Goal: Transaction & Acquisition: Obtain resource

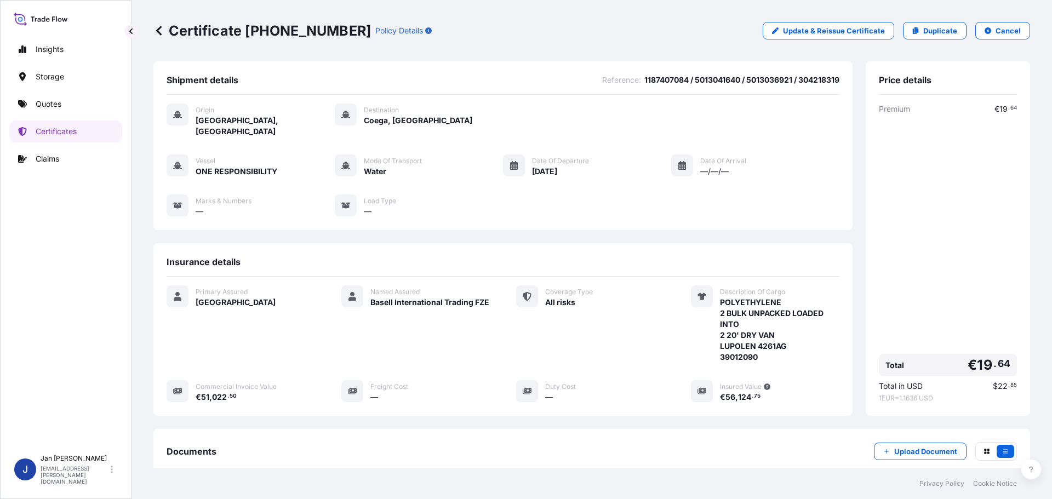
scroll to position [121, 0]
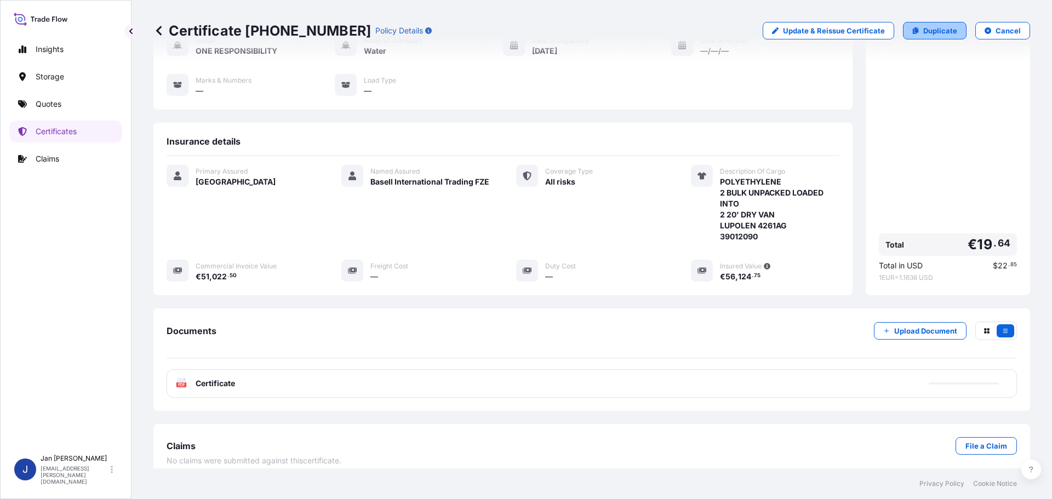
click at [924, 30] on p "Duplicate" at bounding box center [941, 30] width 34 height 11
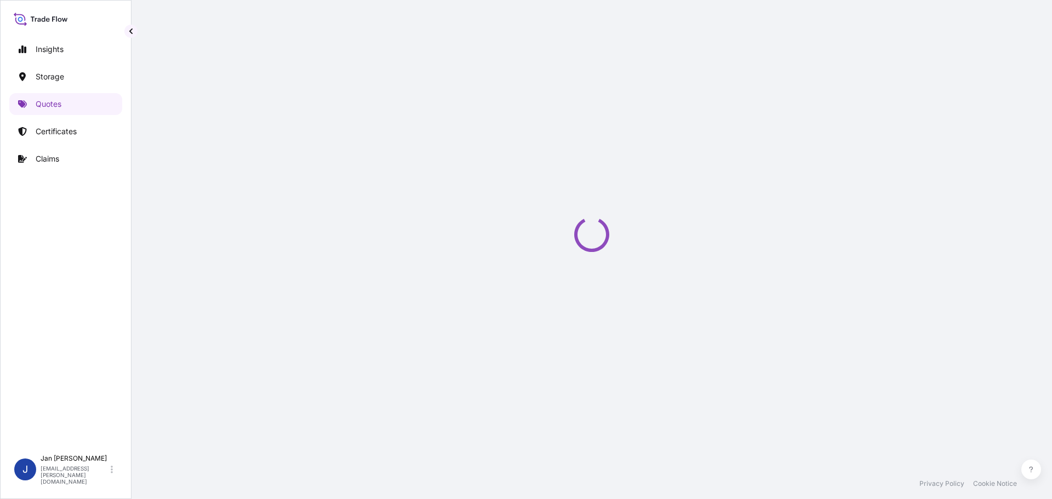
select select "Water"
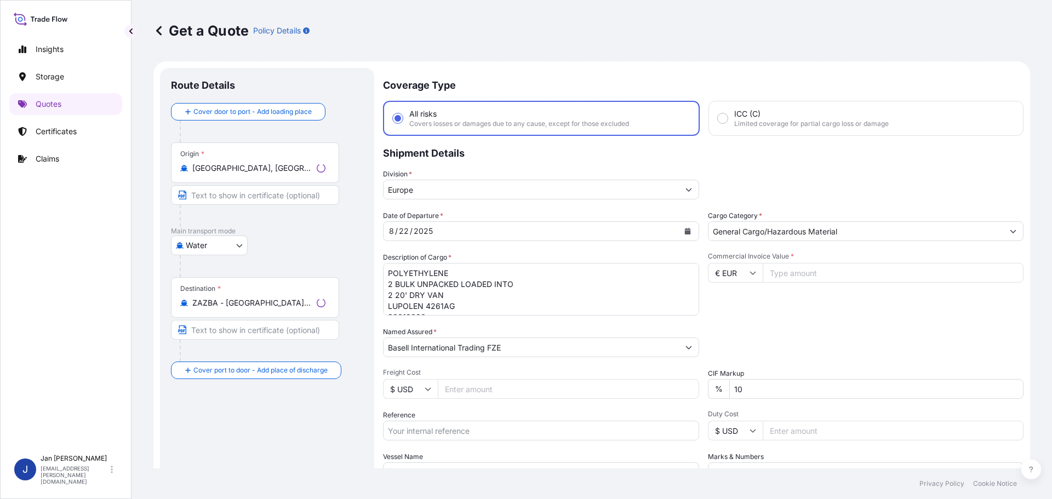
scroll to position [18, 0]
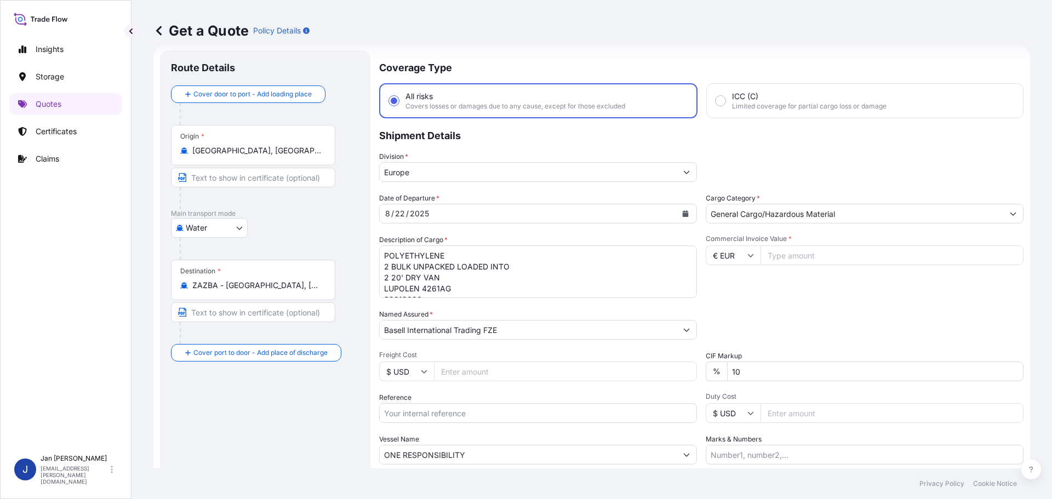
click at [246, 154] on input "[GEOGRAPHIC_DATA], [GEOGRAPHIC_DATA]" at bounding box center [256, 150] width 129 height 11
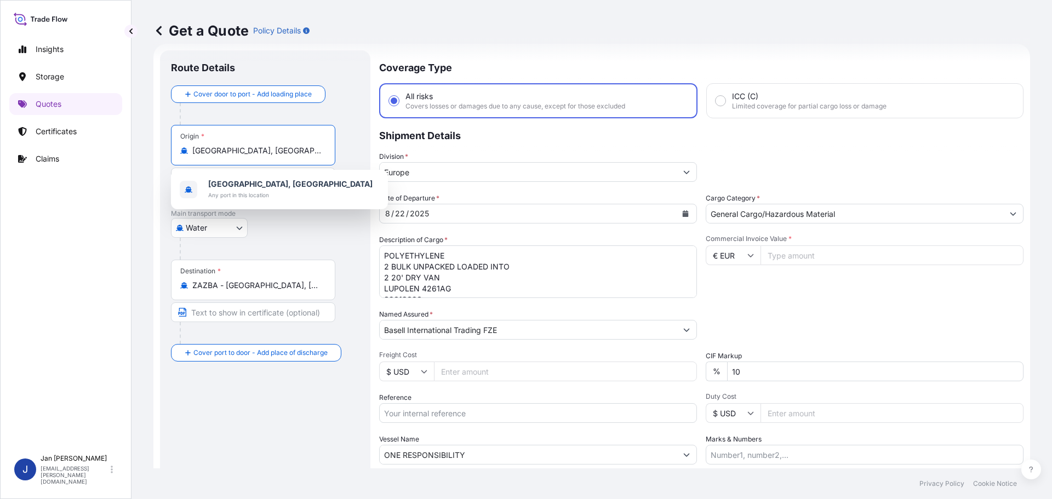
click at [246, 154] on input "[GEOGRAPHIC_DATA], [GEOGRAPHIC_DATA]" at bounding box center [256, 150] width 129 height 11
paste input "[GEOGRAPHIC_DATA], [GEOGRAPHIC_DATA]"
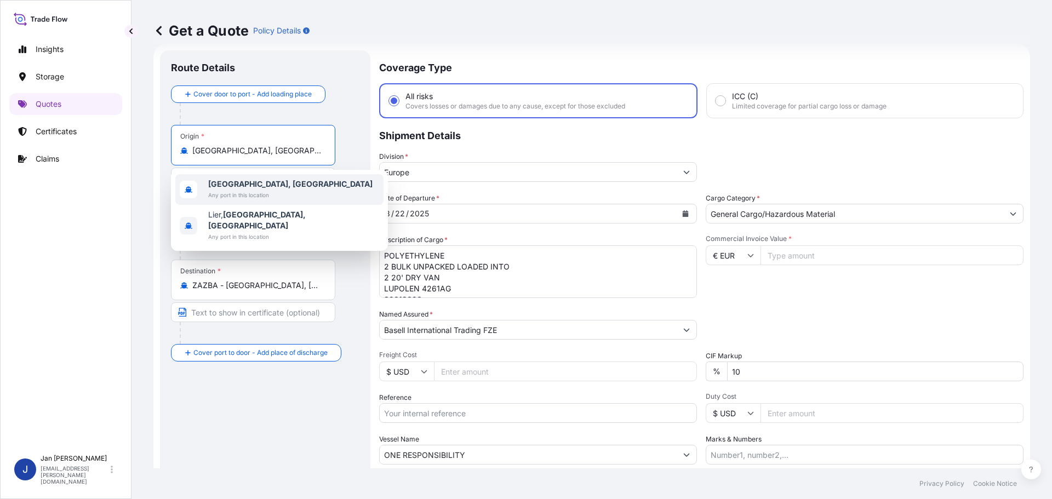
click at [242, 190] on span "Any port in this location" at bounding box center [290, 195] width 164 height 11
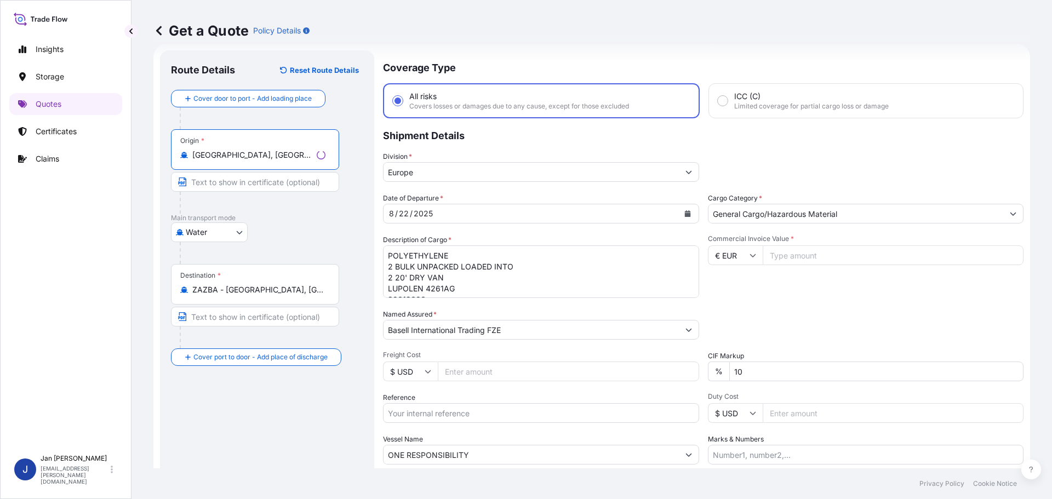
type input "[GEOGRAPHIC_DATA], [GEOGRAPHIC_DATA]"
click at [262, 291] on input "ZAZBA - [GEOGRAPHIC_DATA], [GEOGRAPHIC_DATA]" at bounding box center [256, 289] width 129 height 11
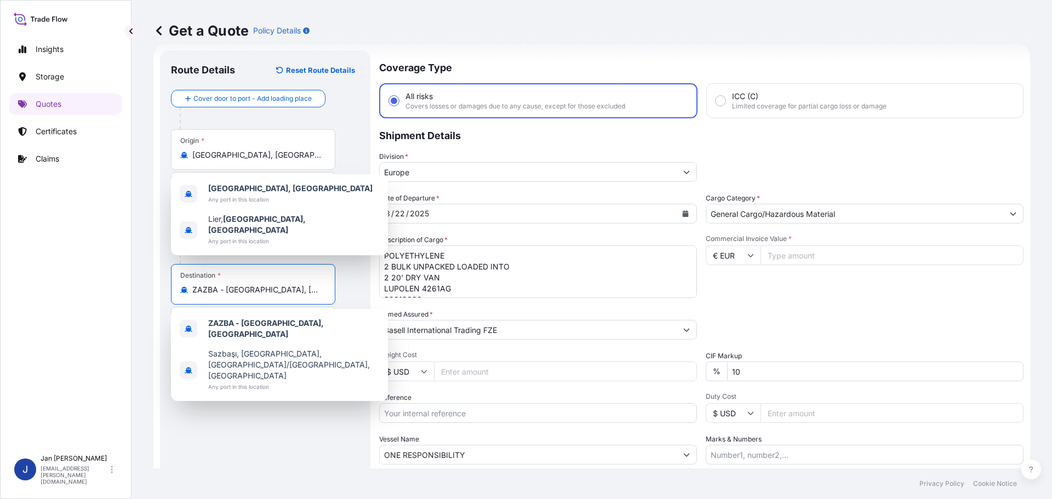
click at [262, 291] on input "ZAZBA - [GEOGRAPHIC_DATA], [GEOGRAPHIC_DATA]" at bounding box center [256, 289] width 129 height 11
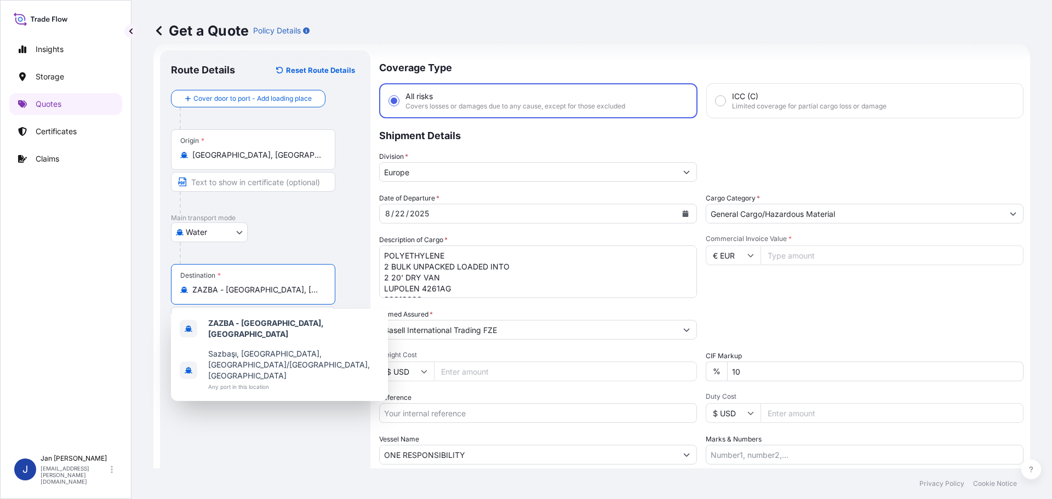
paste input "IZMIT, [GEOGRAPHIC_DATA]"
click at [287, 227] on div "Water Air Water Inland" at bounding box center [265, 233] width 189 height 20
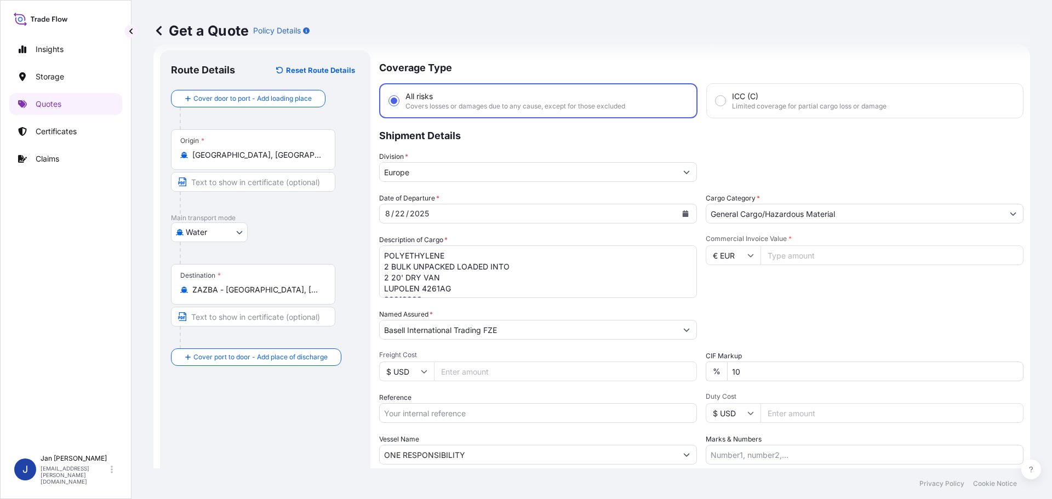
click at [269, 292] on input "ZAZBA - [GEOGRAPHIC_DATA], [GEOGRAPHIC_DATA]" at bounding box center [256, 289] width 129 height 11
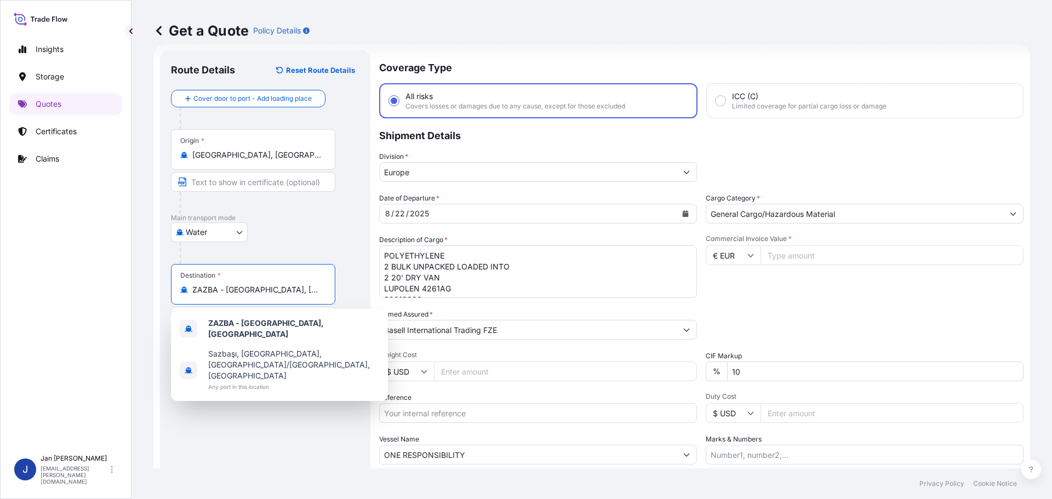
click at [269, 292] on input "ZAZBA - [GEOGRAPHIC_DATA], [GEOGRAPHIC_DATA]" at bounding box center [256, 289] width 129 height 11
paste input "IZMIT, [GEOGRAPHIC_DATA]"
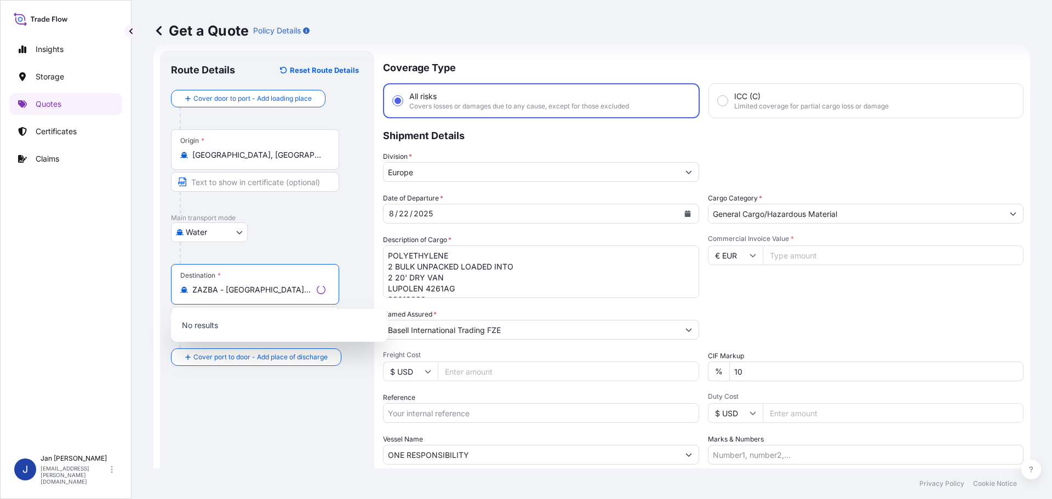
click at [273, 324] on p "No results" at bounding box center [279, 326] width 208 height 24
click at [269, 295] on input "ZAZBA - [GEOGRAPHIC_DATA], [GEOGRAPHIC_DATA]" at bounding box center [252, 289] width 120 height 11
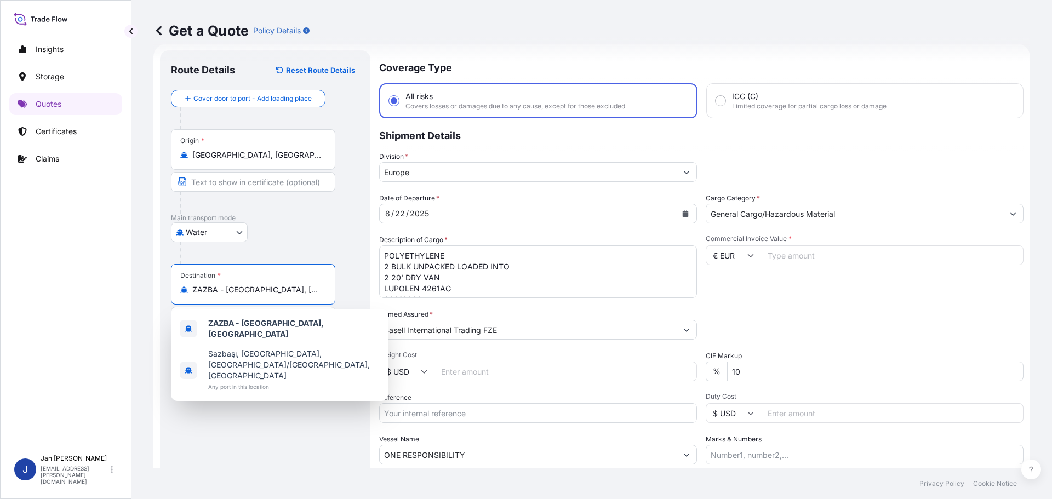
click at [269, 295] on input "ZAZBA - [GEOGRAPHIC_DATA], [GEOGRAPHIC_DATA]" at bounding box center [256, 289] width 129 height 11
paste input "IZMIT, [GEOGRAPHIC_DATA]"
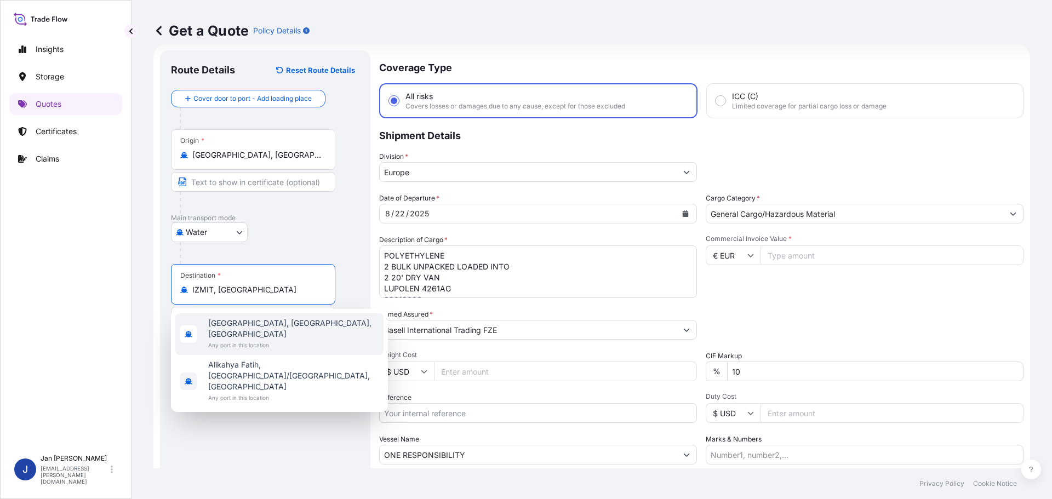
click at [266, 326] on span "[GEOGRAPHIC_DATA], [GEOGRAPHIC_DATA], [GEOGRAPHIC_DATA]" at bounding box center [293, 329] width 171 height 22
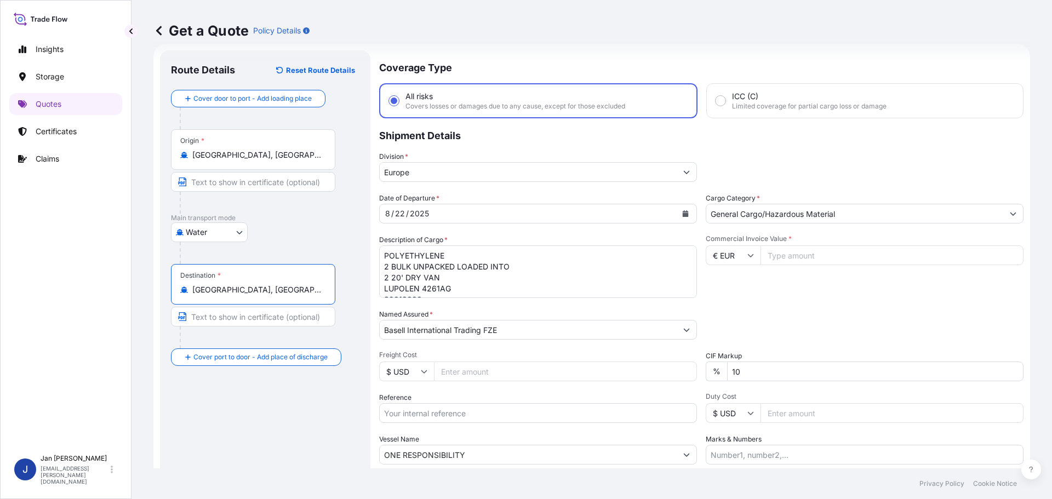
type input "[GEOGRAPHIC_DATA], [GEOGRAPHIC_DATA], [GEOGRAPHIC_DATA]"
click at [291, 234] on div "Water Air Water Inland" at bounding box center [267, 233] width 192 height 20
click at [548, 399] on div "Reference" at bounding box center [538, 407] width 318 height 31
paste input "1187426211"
click at [547, 418] on input "1187426211" at bounding box center [538, 413] width 318 height 20
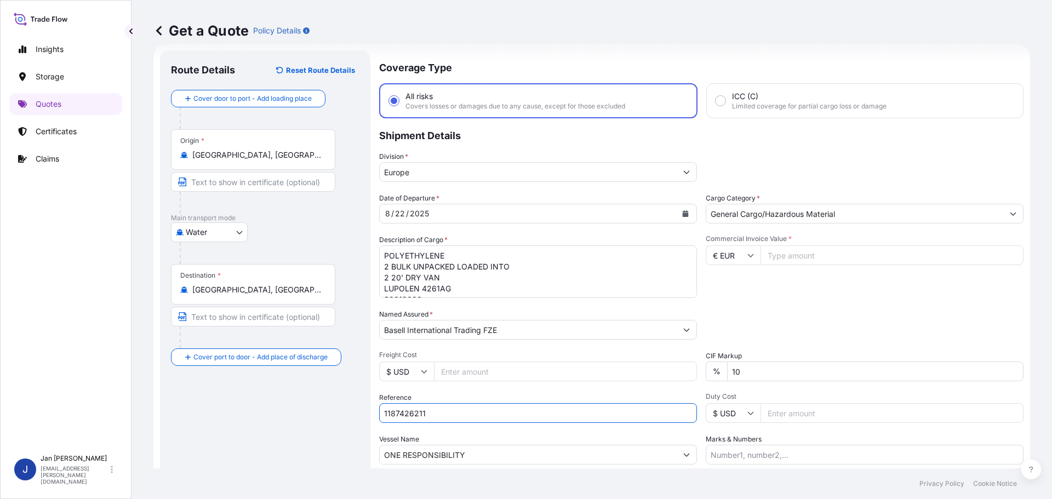
type input "1187426211"
click at [550, 445] on div "ONE RESPONSIBILITY" at bounding box center [538, 455] width 318 height 20
click at [550, 446] on input "ONE RESPONSIBILITY" at bounding box center [528, 455] width 297 height 20
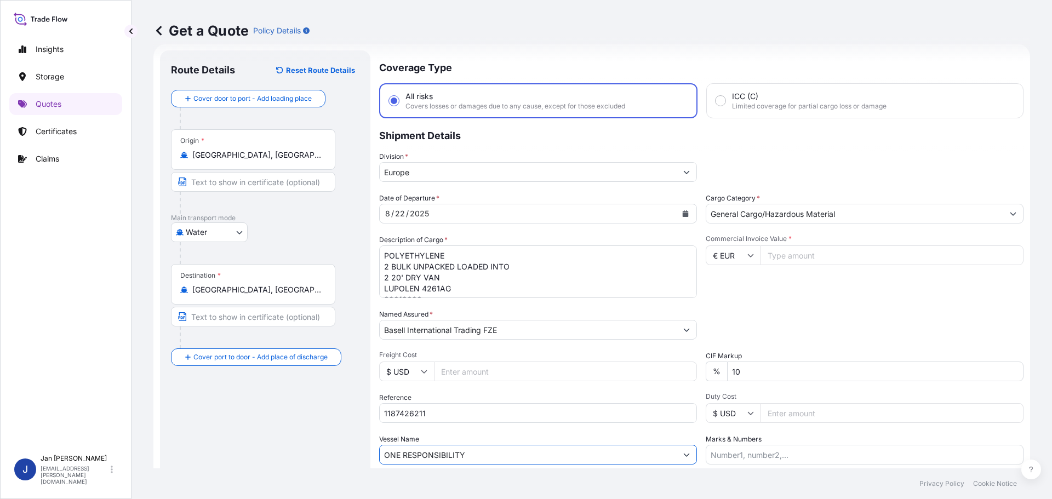
paste input "W [GEOGRAPHIC_DATA]"
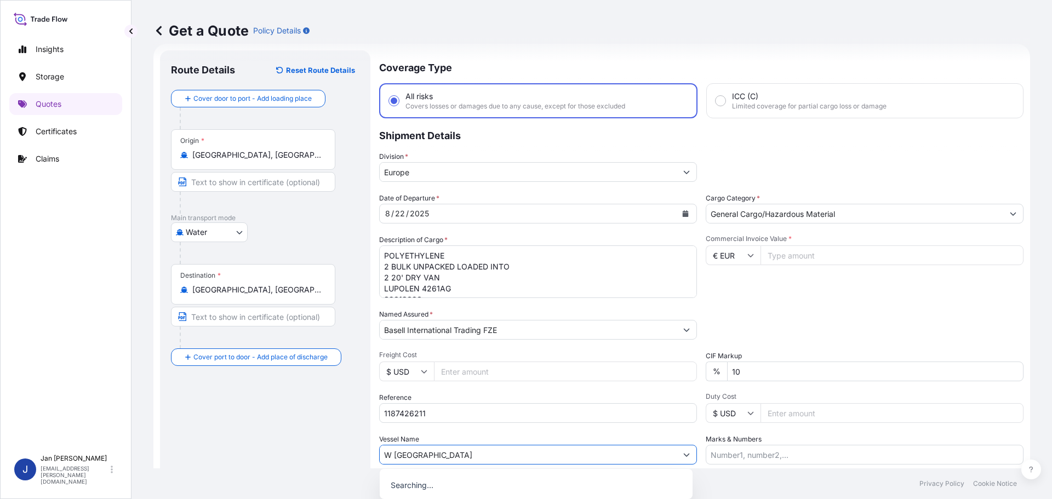
type input "W [GEOGRAPHIC_DATA]"
click at [553, 420] on input "1187426211" at bounding box center [538, 413] width 318 height 20
click at [551, 436] on div "Vessel Name [PERSON_NAME][GEOGRAPHIC_DATA]" at bounding box center [538, 449] width 318 height 31
click at [480, 276] on textarea "POLYETHYLENE 2 BULK UNPACKED LOADED INTO 2 20' DRY VAN LUPOLEN 4261AG 39012090" at bounding box center [538, 272] width 318 height 53
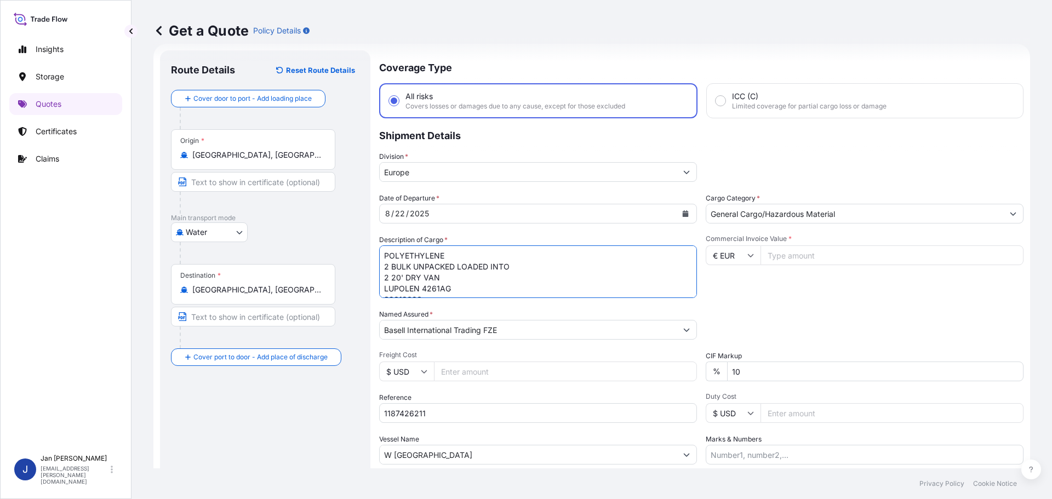
paste textarea "PROPYLENE 880 BAGS LOADED ONTO 16 PALLETS LOADED INTO 1 40' HIGH CUBE CONTAINER…"
type textarea "POLYPROPYLENE 880 BAGS LOADED ONTO 16 PALLETS LOADED INTO 1 40' HIGH CUBE CONTA…"
click at [813, 324] on div "Packing Category Type to search a container mode Please select a primary mode o…" at bounding box center [865, 324] width 318 height 31
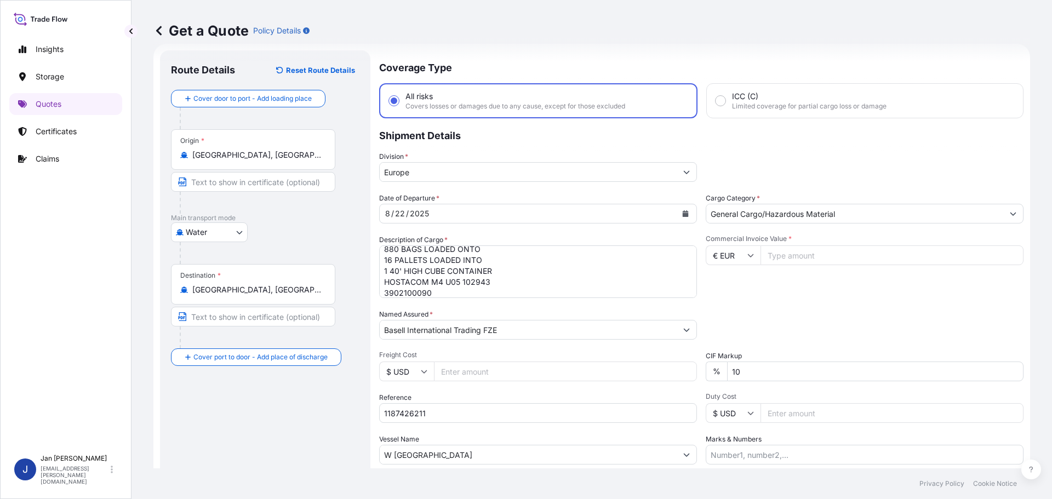
click at [504, 411] on input "1187426211" at bounding box center [538, 413] width 318 height 20
paste input "5013206680"
click at [580, 411] on input "1187426211 5013206680" at bounding box center [538, 413] width 318 height 20
paste input "304246866"
click at [550, 413] on input "1187426211 5013206680 304246866" at bounding box center [538, 413] width 318 height 20
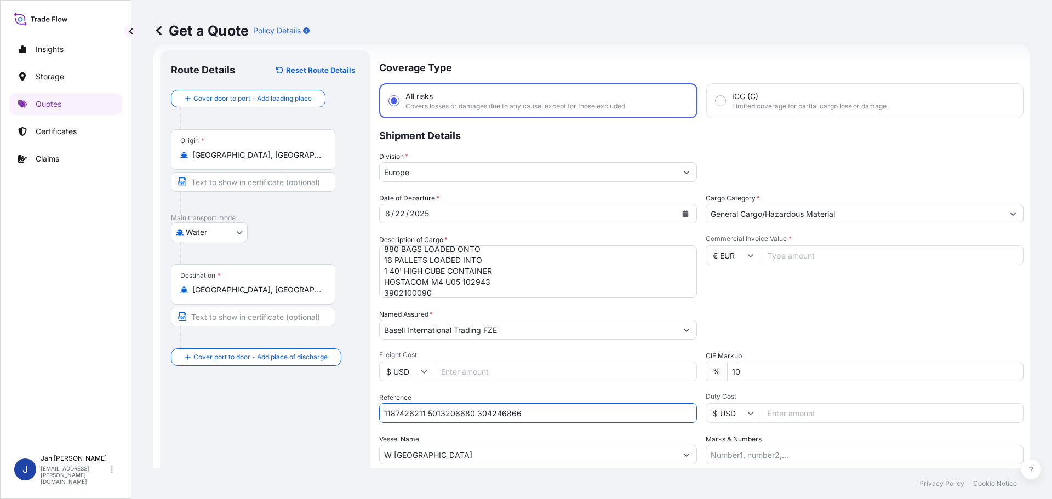
paste input "50903002 3/9"
type input "1187426211 5013206680 304246866 50903002 3/9"
click at [771, 310] on div "Packing Category Type to search a container mode Please select a primary mode o…" at bounding box center [865, 324] width 318 height 31
click at [763, 258] on input "Commercial Invoice Value *" at bounding box center [892, 256] width 263 height 20
paste input "5013206680"
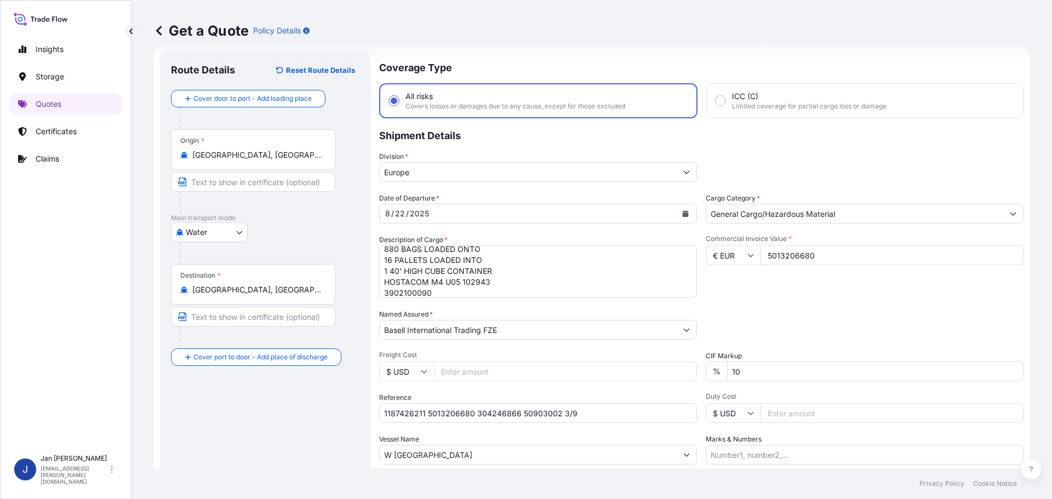
click at [861, 259] on input "5013206680" at bounding box center [892, 256] width 263 height 20
type input "30228"
click at [885, 287] on div "Commercial Invoice Value * € EUR 30228" at bounding box center [865, 267] width 318 height 64
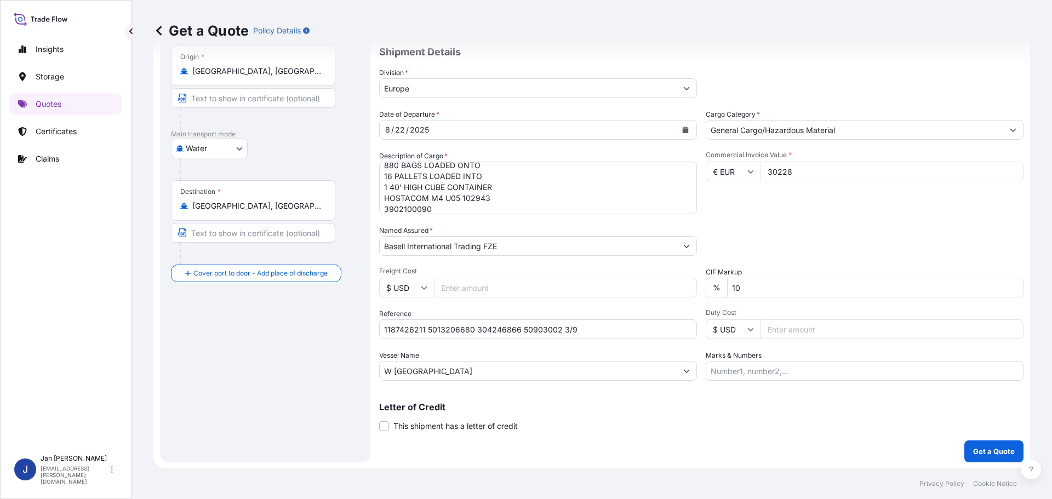
scroll to position [102, 0]
click at [1001, 454] on p "Get a Quote" at bounding box center [994, 451] width 42 height 11
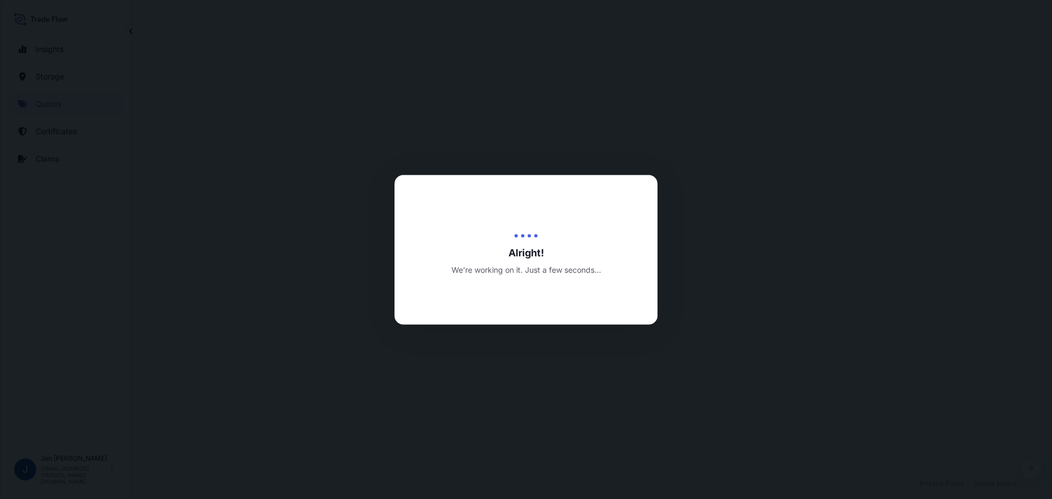
select select "Water"
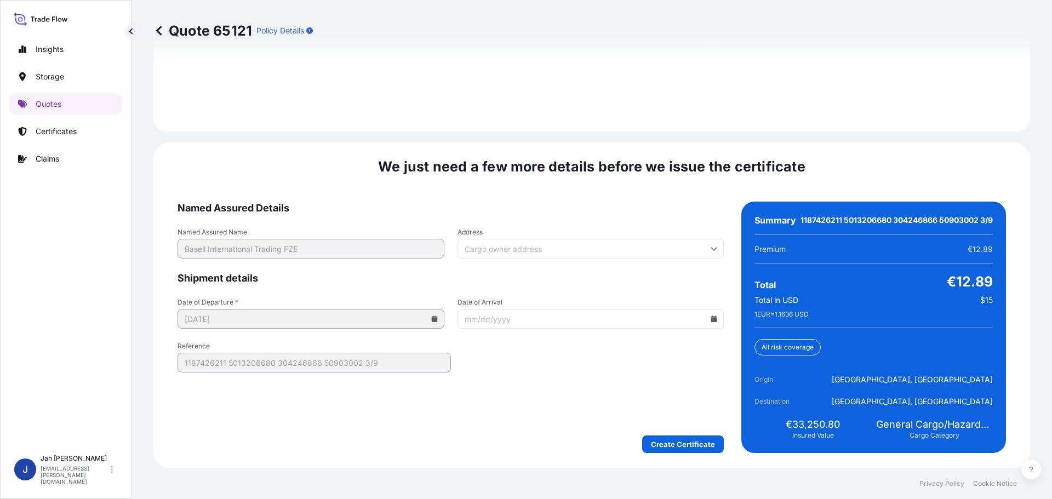
scroll to position [1613, 0]
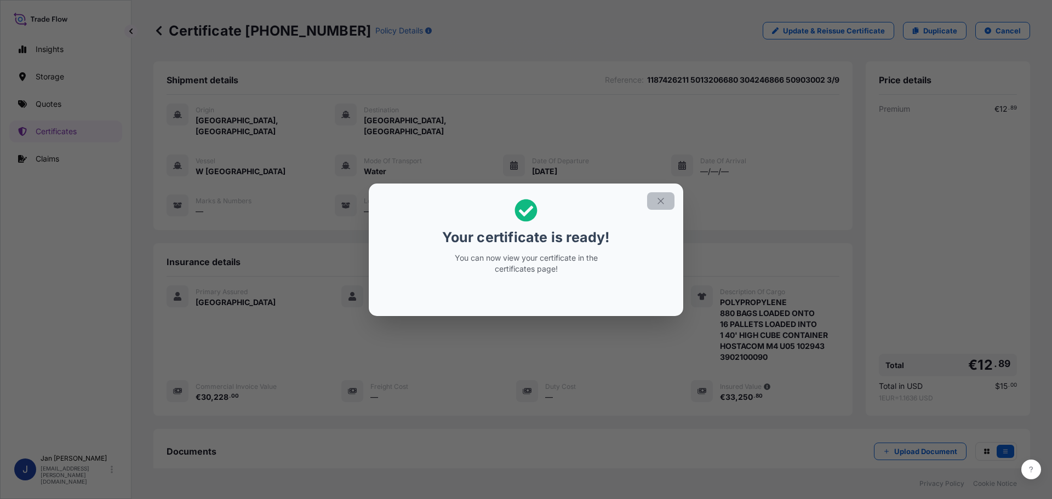
click at [659, 201] on icon "button" at bounding box center [661, 201] width 10 height 10
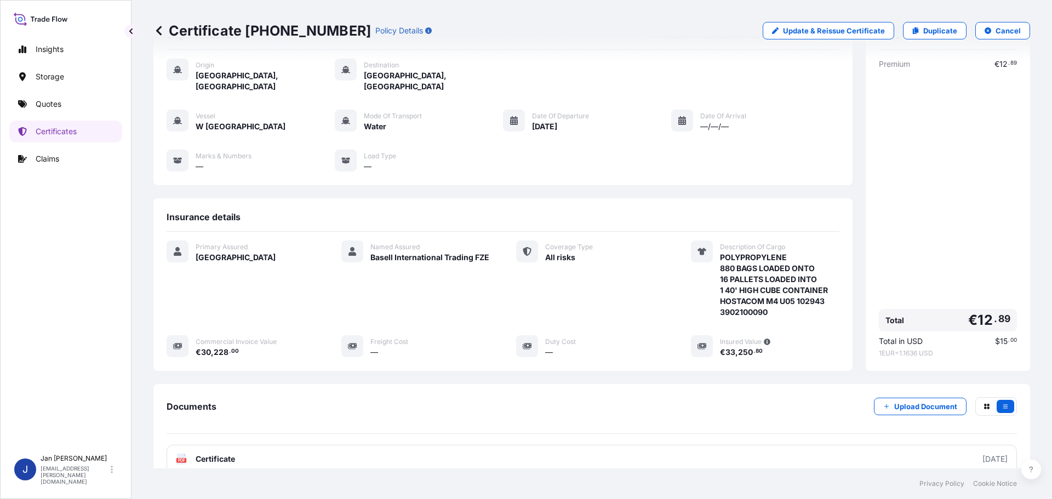
scroll to position [121, 0]
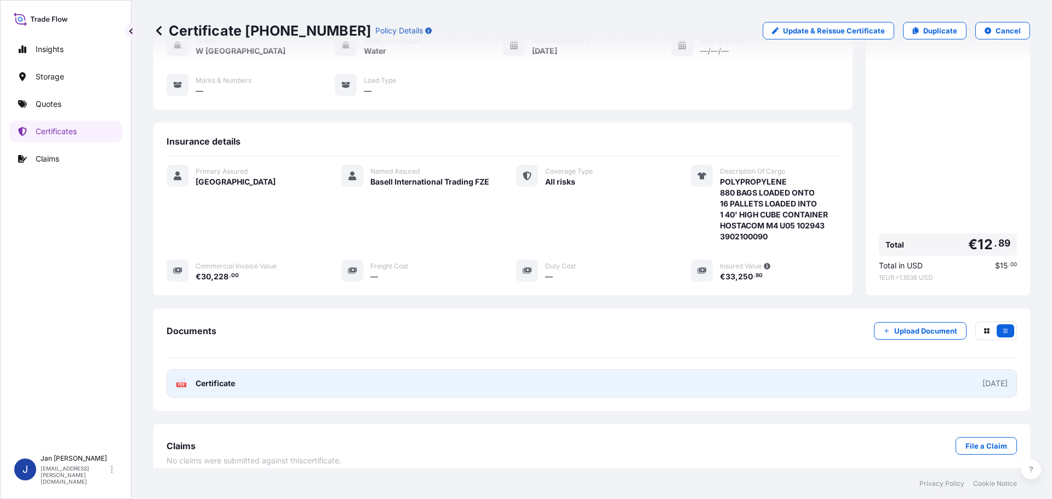
click at [226, 378] on span "Certificate" at bounding box center [215, 383] width 39 height 11
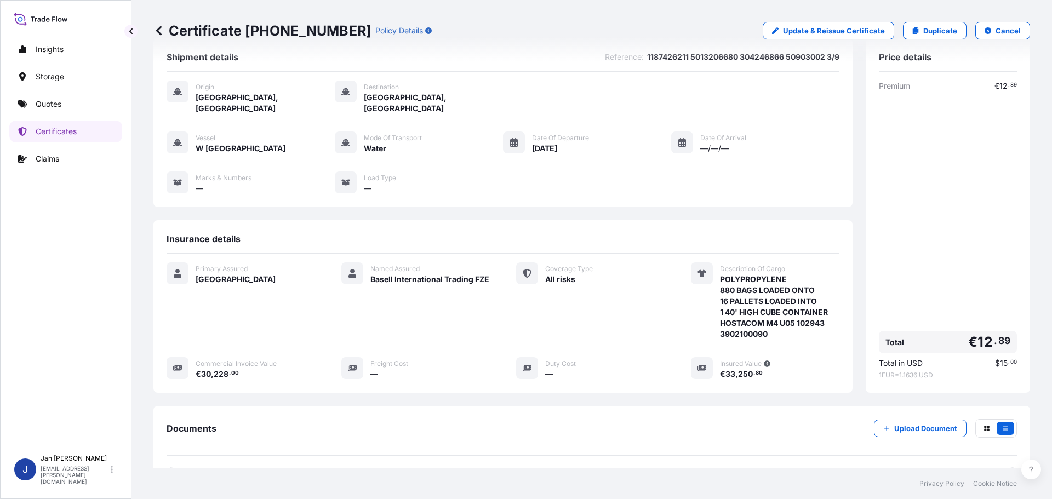
scroll to position [0, 0]
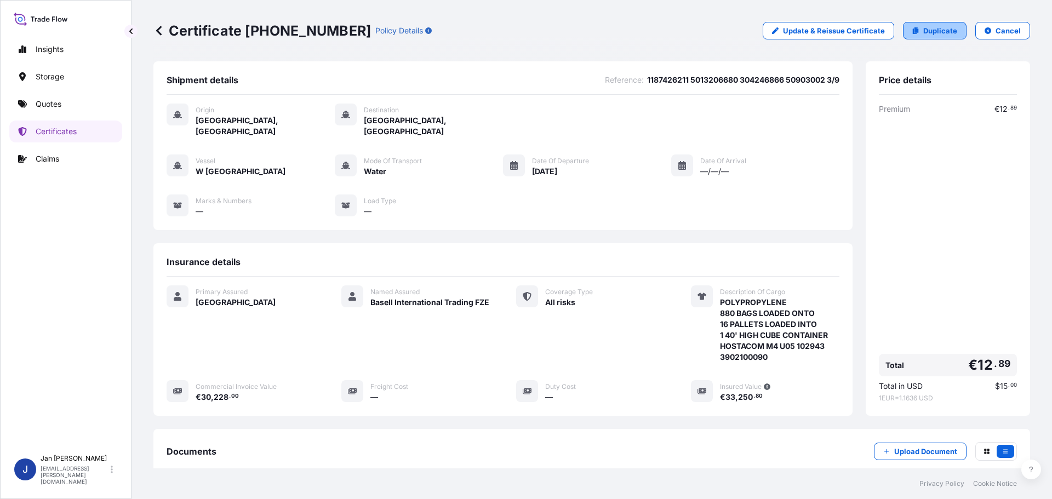
click at [942, 32] on p "Duplicate" at bounding box center [941, 30] width 34 height 11
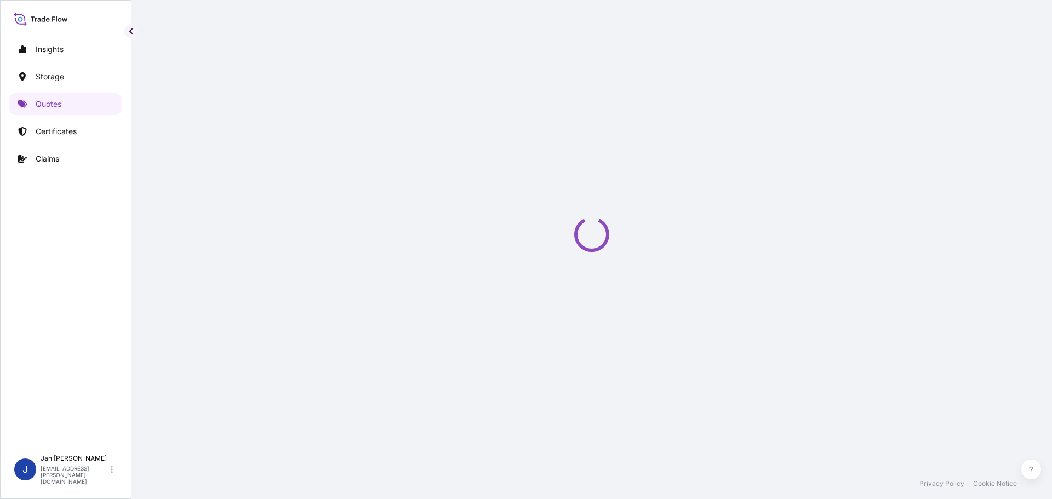
scroll to position [18, 0]
select select "Water"
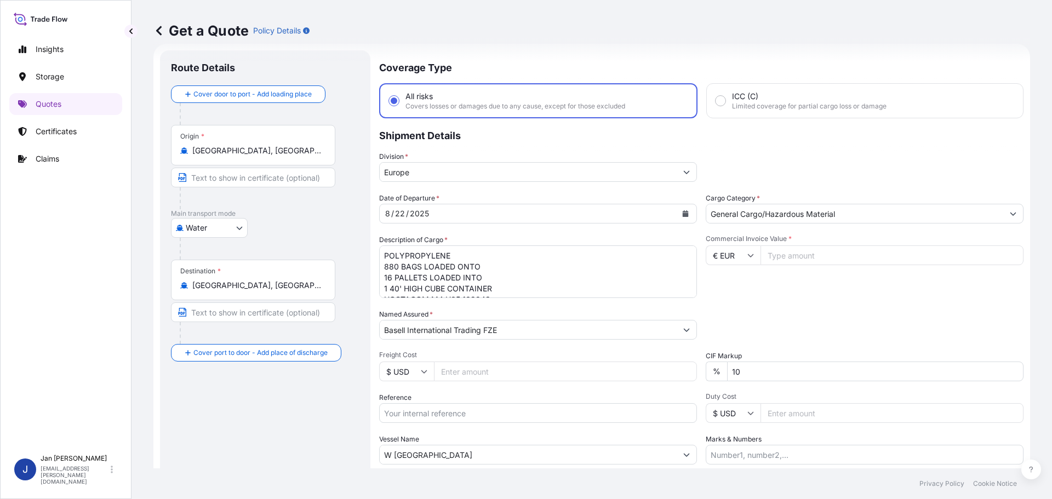
click at [276, 153] on input "[GEOGRAPHIC_DATA], [GEOGRAPHIC_DATA]" at bounding box center [256, 150] width 129 height 11
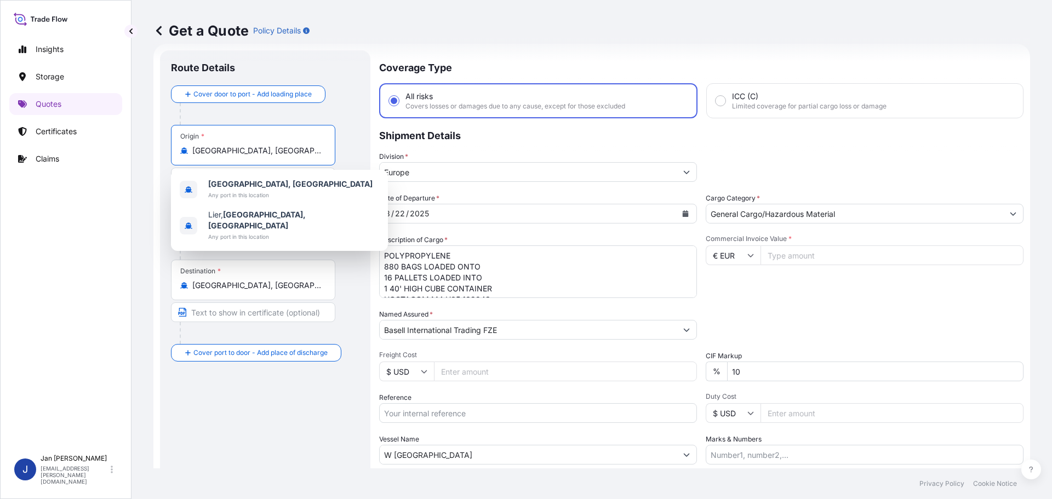
click at [276, 153] on input "[GEOGRAPHIC_DATA], [GEOGRAPHIC_DATA]" at bounding box center [256, 150] width 129 height 11
paste input "[GEOGRAPHIC_DATA], [GEOGRAPHIC_DATA]"
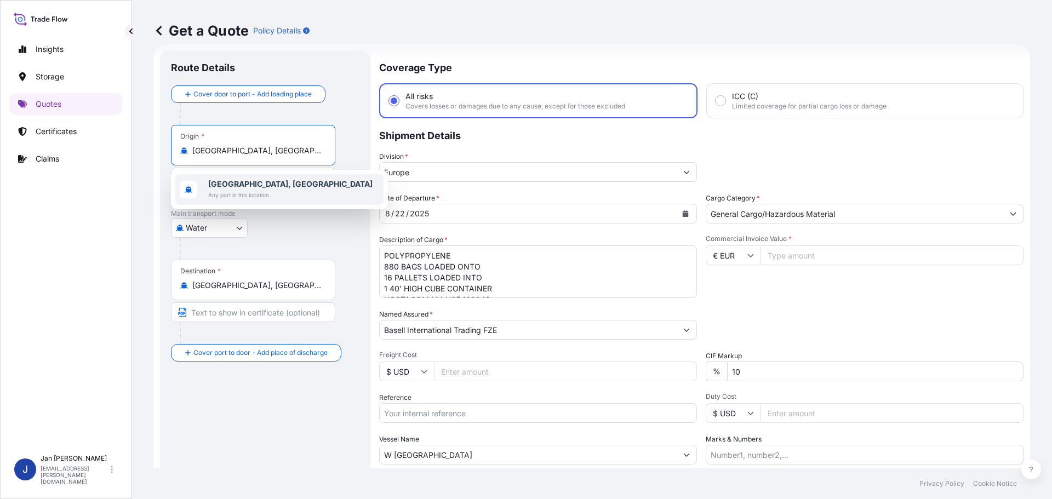
click at [282, 184] on b "[GEOGRAPHIC_DATA], [GEOGRAPHIC_DATA]" at bounding box center [290, 183] width 164 height 9
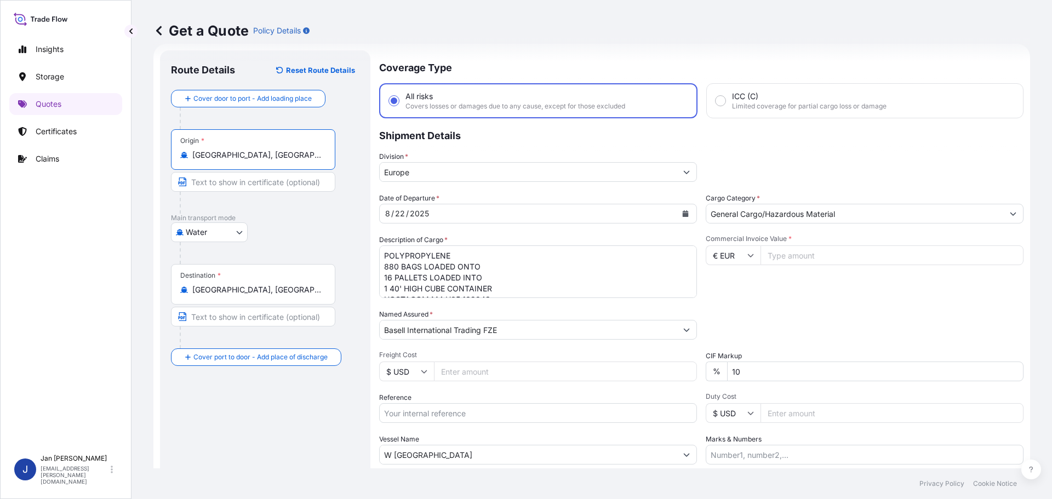
type input "[GEOGRAPHIC_DATA], [GEOGRAPHIC_DATA]"
click at [585, 74] on p "Coverage Type" at bounding box center [703, 66] width 641 height 33
click at [267, 294] on input "[GEOGRAPHIC_DATA], [GEOGRAPHIC_DATA], [GEOGRAPHIC_DATA]" at bounding box center [256, 289] width 129 height 11
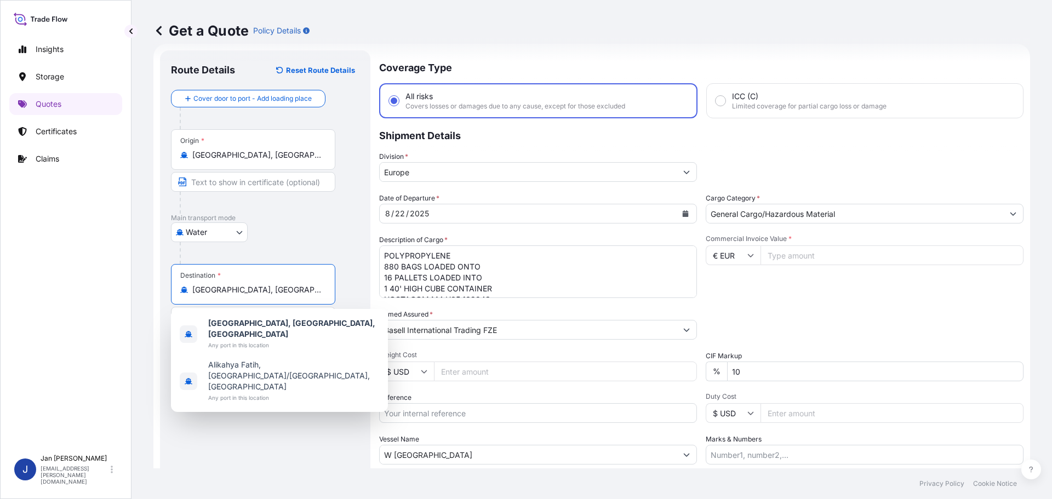
click at [267, 294] on input "[GEOGRAPHIC_DATA], [GEOGRAPHIC_DATA], [GEOGRAPHIC_DATA]" at bounding box center [256, 289] width 129 height 11
paste input "AMBARLI"
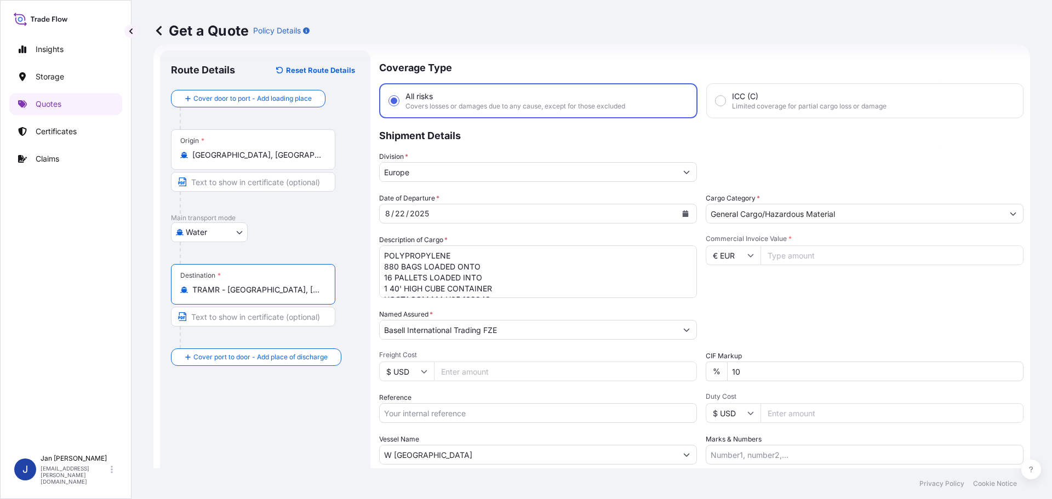
type input "TRAMR - [GEOGRAPHIC_DATA], [GEOGRAPHIC_DATA]"
click at [308, 224] on div "Water Air Water Inland" at bounding box center [265, 233] width 189 height 20
click at [430, 217] on div "[DATE]" at bounding box center [528, 214] width 297 height 20
click at [683, 214] on icon "Calendar" at bounding box center [686, 213] width 6 height 7
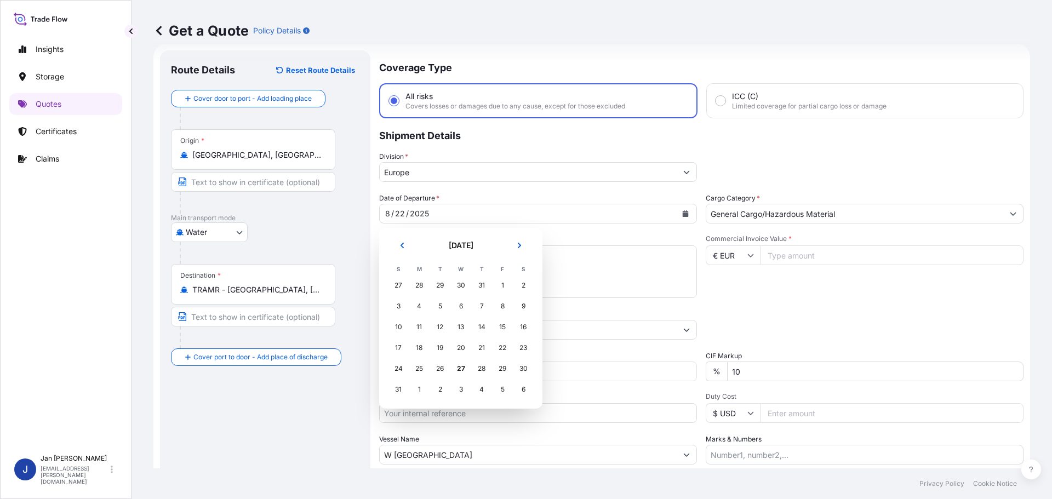
click at [388, 369] on section "[DATE] [DATE] S M T W T F S 27 28 29 30 31 1 2 3 4 5 6 7 8 9 10 11 12 13 14 15 …" at bounding box center [460, 318] width 163 height 181
click at [396, 369] on div "24" at bounding box center [399, 369] width 20 height 20
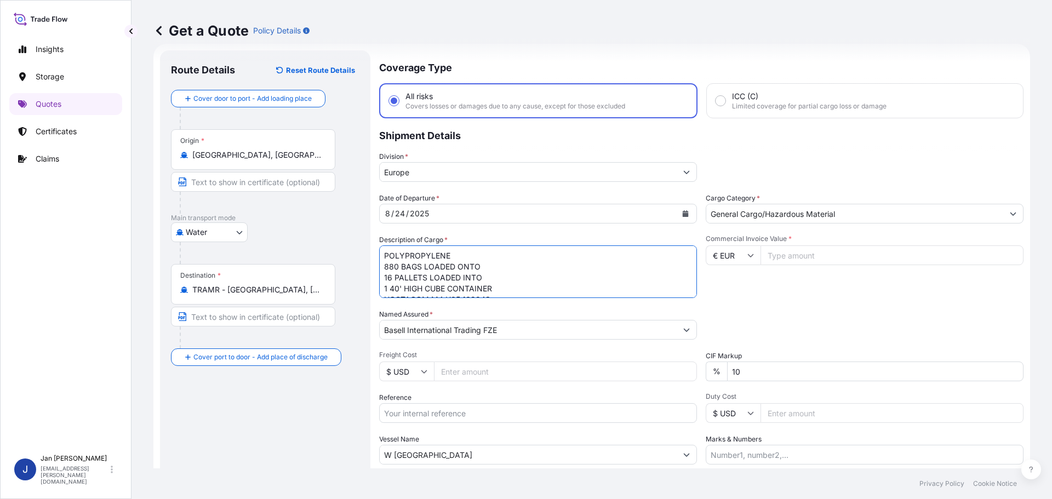
click at [523, 267] on textarea "POLYPROPYLENE 880 BAGS LOADED ONTO 16 PALLETS LOADED INTO 1 40' HIGH CUBE CONTA…" at bounding box center [538, 272] width 318 height 53
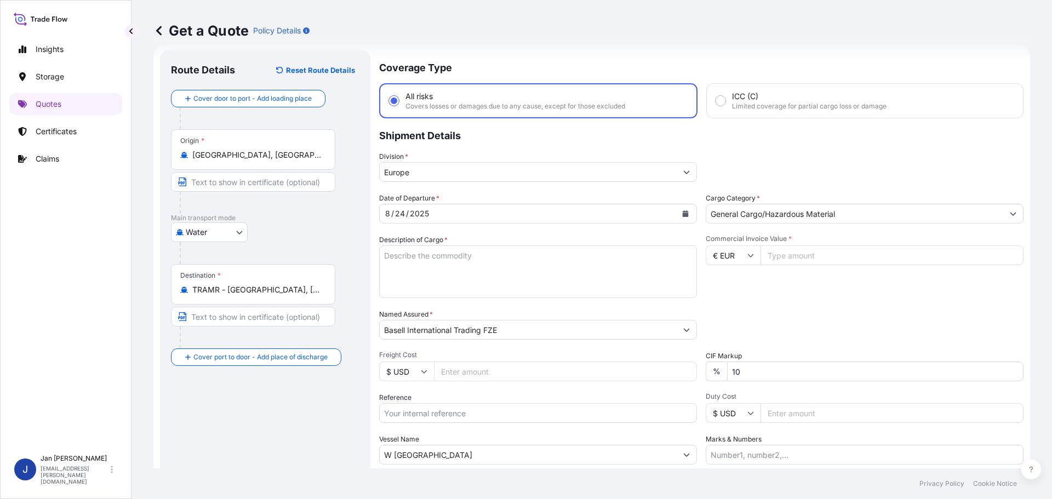
click at [419, 413] on input "Reference" at bounding box center [538, 413] width 318 height 20
paste input "1187427016"
type input "1187427016"
click at [422, 454] on input "W [GEOGRAPHIC_DATA]" at bounding box center [528, 455] width 297 height 20
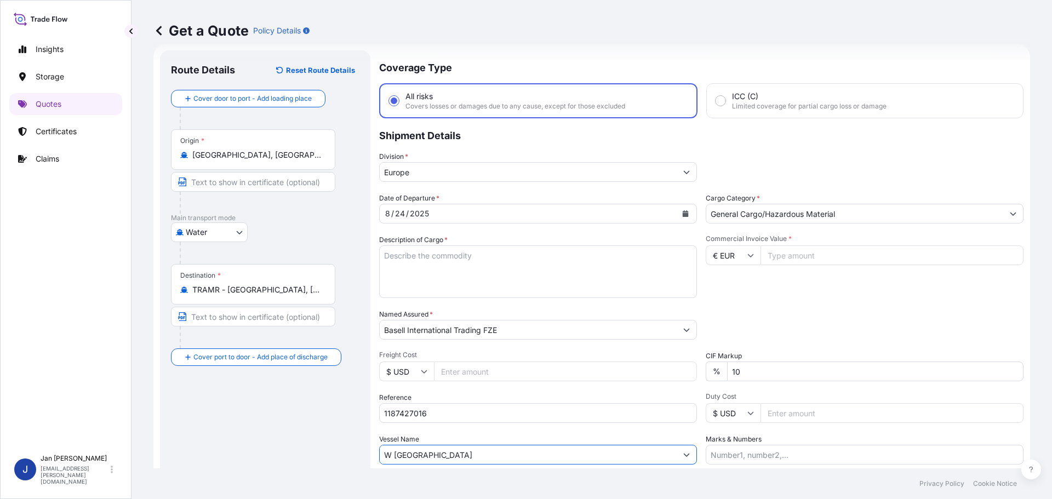
click at [422, 454] on input "W [GEOGRAPHIC_DATA]" at bounding box center [528, 455] width 297 height 20
paste input "CMA CGM [PERSON_NAME]"
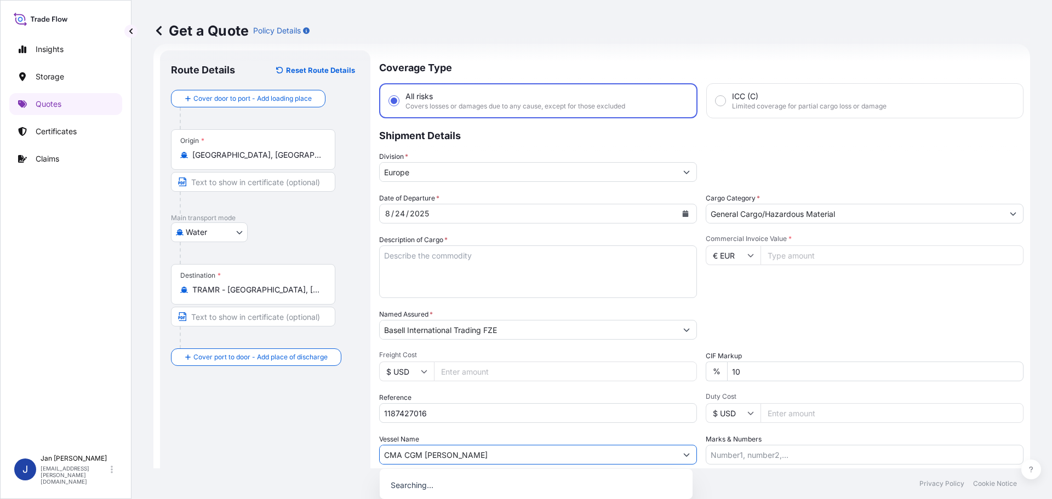
type input "CMA CGM [PERSON_NAME]"
click at [467, 423] on div "Date of Departure * [DATE] Cargo Category * General Cargo/Hazardous Material De…" at bounding box center [701, 329] width 645 height 272
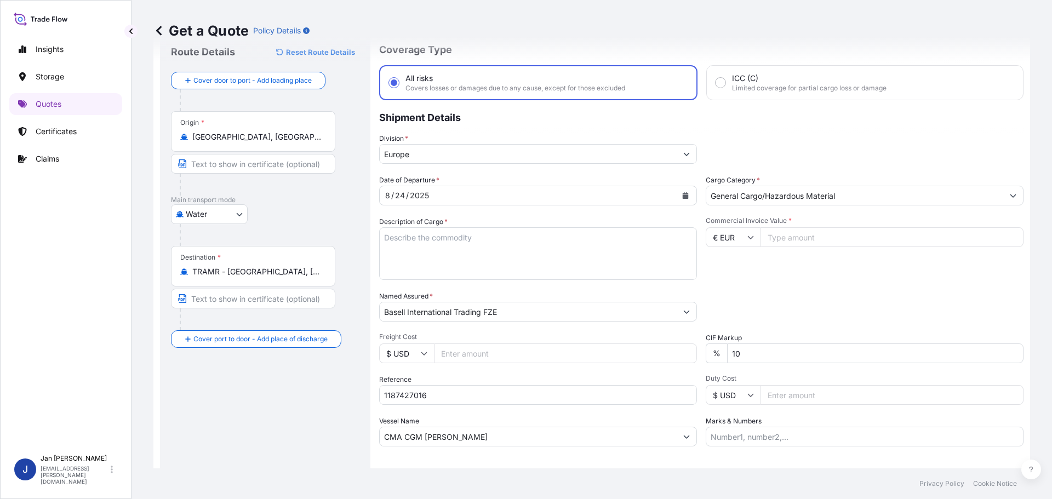
scroll to position [10, 0]
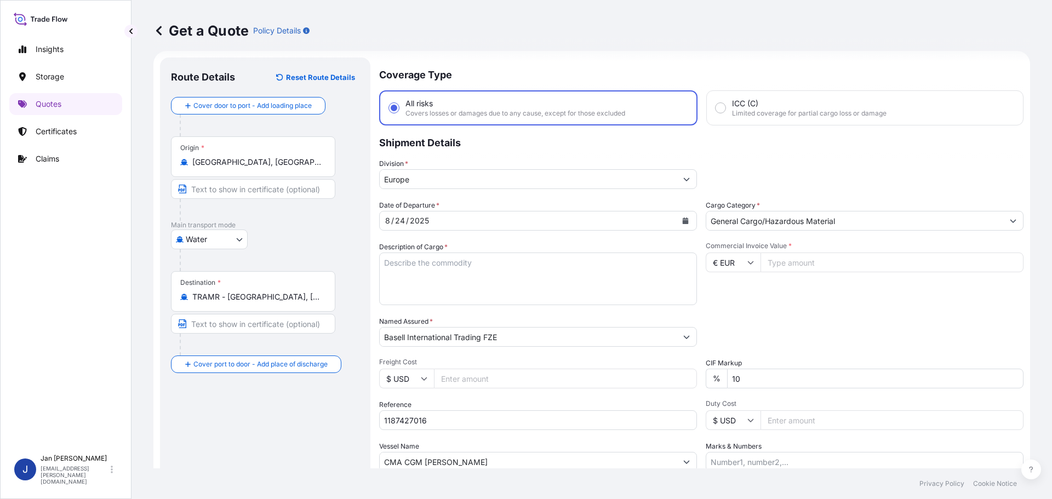
click at [784, 264] on input "Commercial Invoice Value *" at bounding box center [892, 263] width 263 height 20
type input "148232.81"
click at [843, 356] on div "Date of Departure * [DATE] Cargo Category * General Cargo/Hazardous Material De…" at bounding box center [701, 336] width 645 height 272
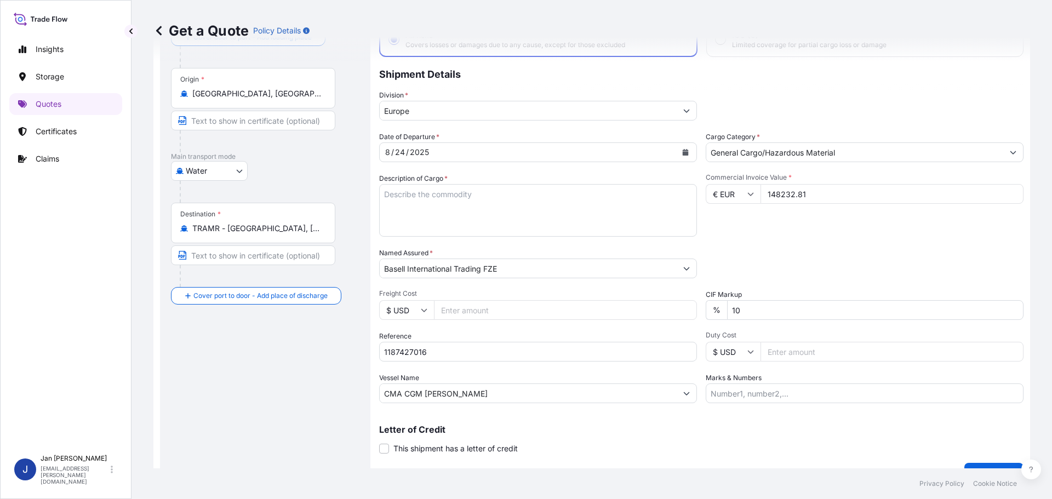
scroll to position [102, 0]
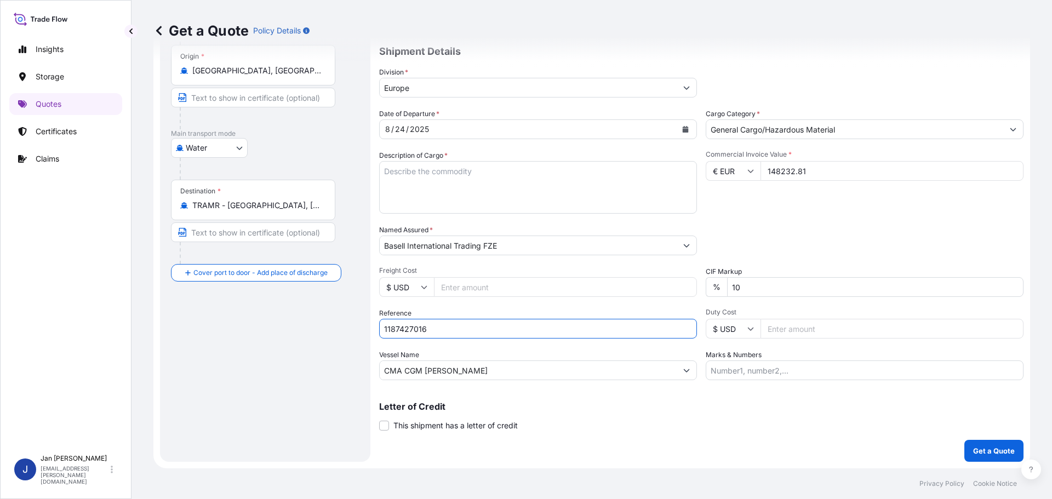
click at [617, 320] on input "1187427016" at bounding box center [538, 329] width 318 height 20
click at [540, 196] on textarea "POLYPROPYLENE 880 BAGS LOADED ONTO 16 PALLETS LOADED INTO 1 40' HIGH CUBE CONTA…" at bounding box center [538, 187] width 318 height 53
paste textarea "POLYPROPYLENE 2970 BAGS LOADED ONTO 54 PALLETS LOADED INTO 3 40' HIGH CUBE CONT…"
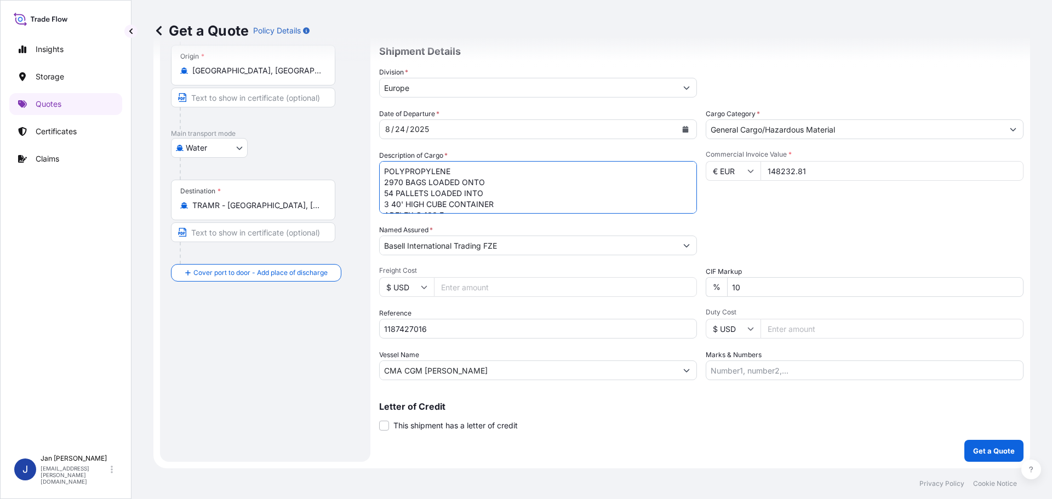
scroll to position [18, 0]
type textarea "POLYPROPYLENE 2970 BAGS LOADED ONTO 54 PALLETS LOADED INTO 3 40' HIGH CUBE CONT…"
click at [454, 323] on input "1187427016" at bounding box center [538, 329] width 318 height 20
paste input "5013171005 / 5013165490 / 304248144"
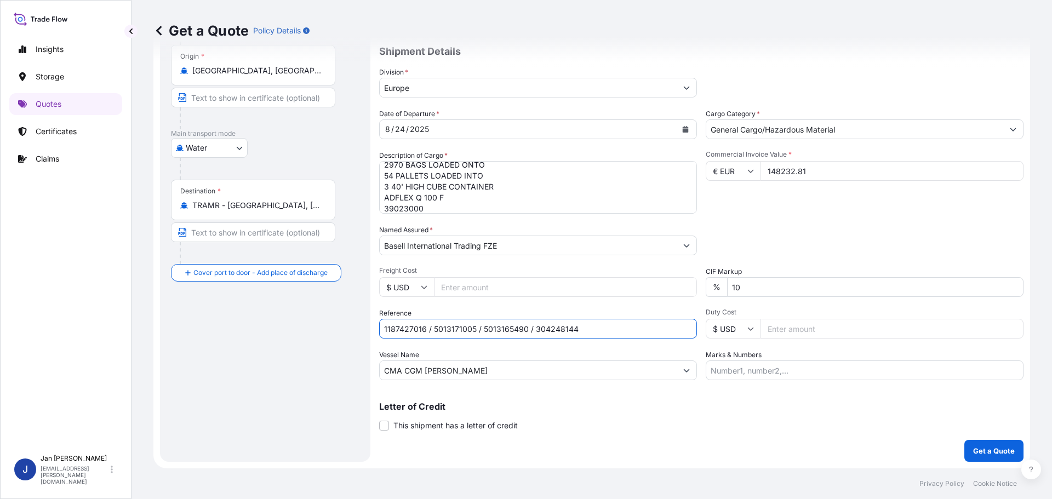
type input "1187427016 / 5013171005 / 5013165490 / 304248144"
click at [972, 457] on button "Get a Quote" at bounding box center [994, 451] width 59 height 22
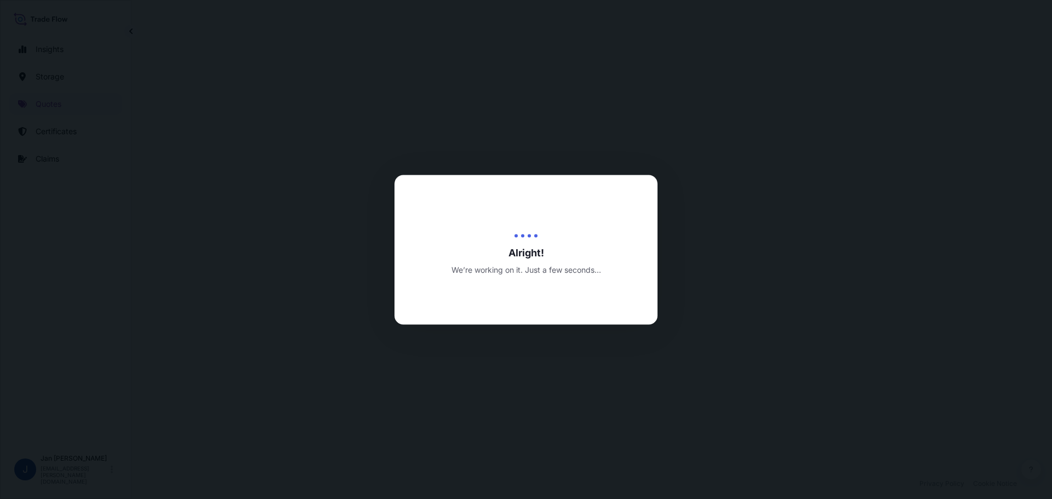
select select "Water"
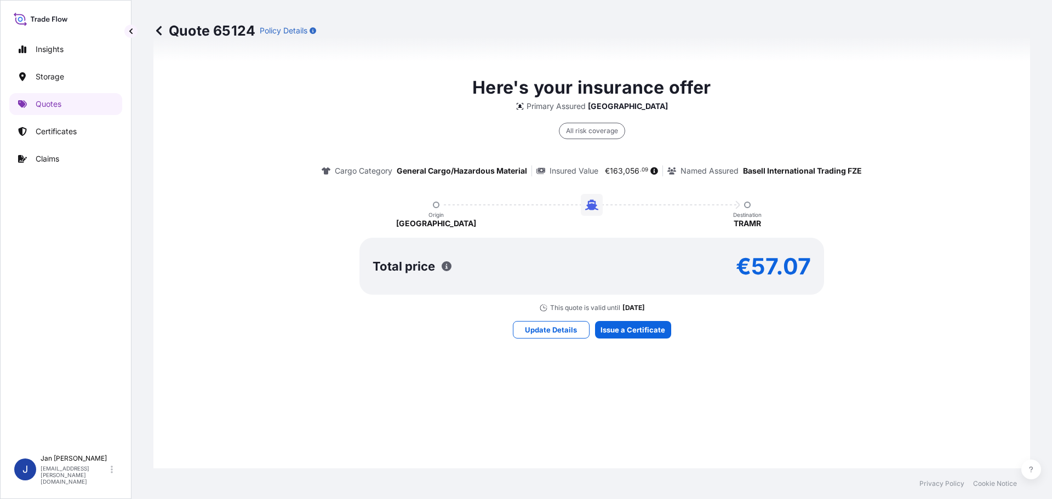
scroll to position [801, 0]
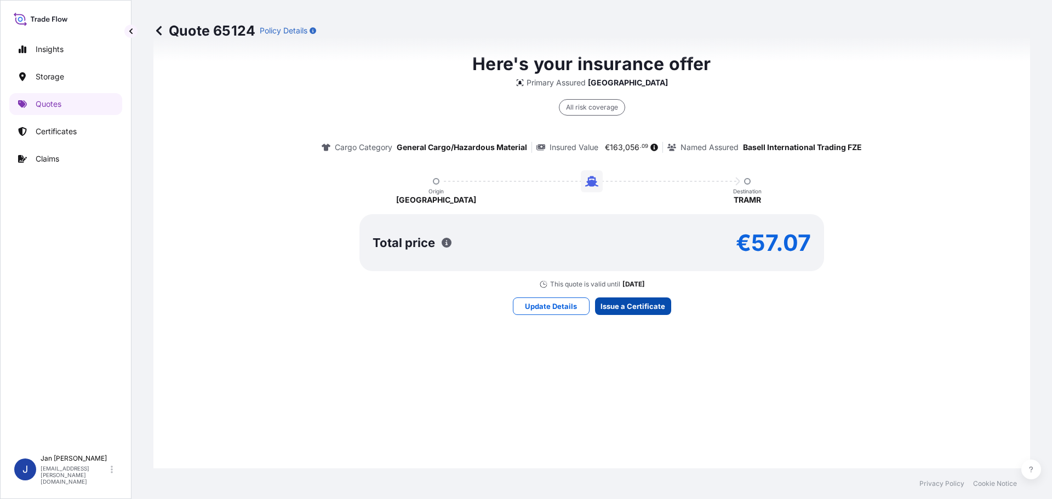
click at [631, 295] on div "Here's your insurance offer Primary Assured [GEOGRAPHIC_DATA] All risk coverage…" at bounding box center [592, 182] width 846 height 773
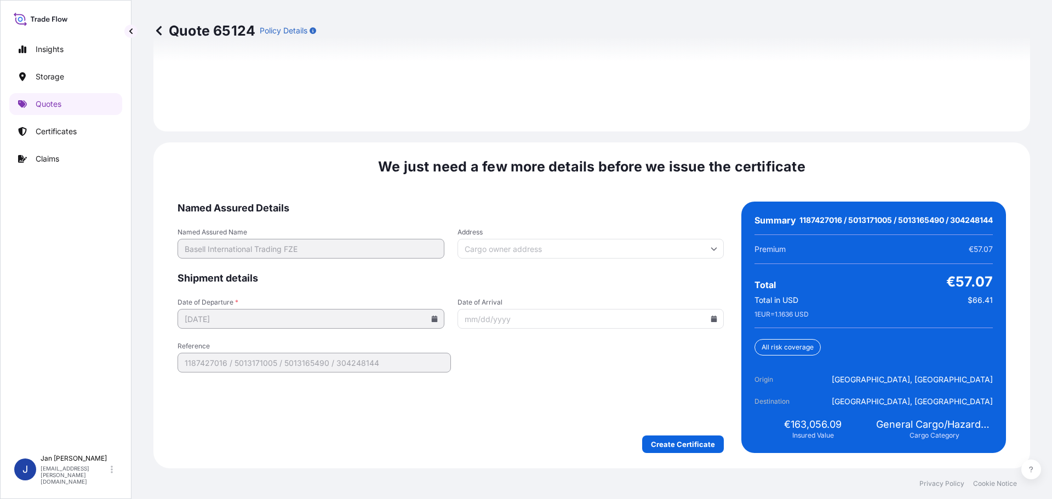
scroll to position [1613, 0]
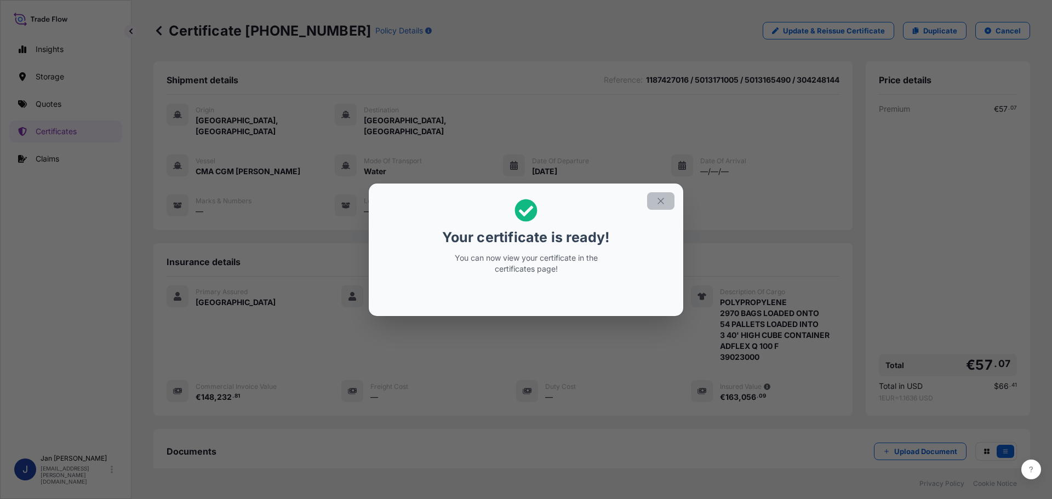
click at [665, 200] on icon "button" at bounding box center [661, 201] width 10 height 10
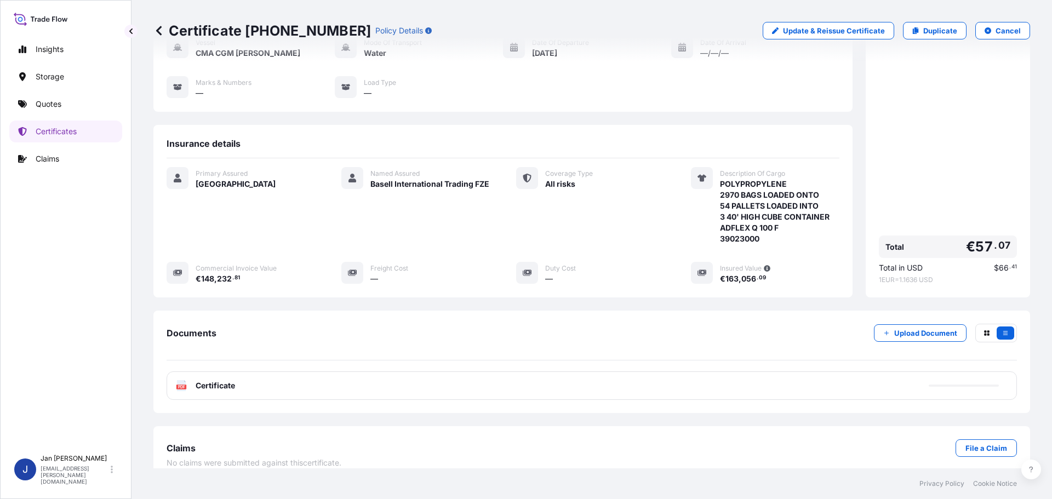
scroll to position [121, 0]
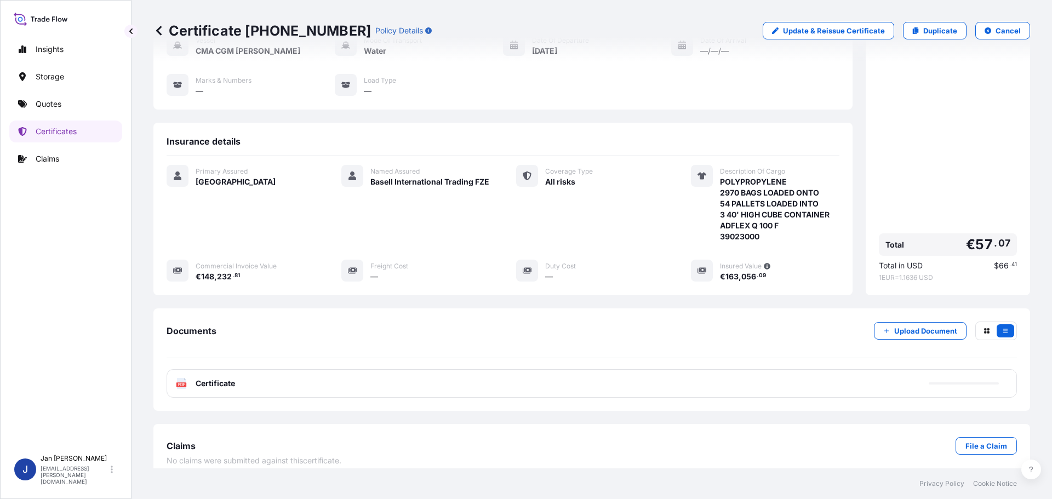
click at [326, 352] on div "Documents Upload Document PDF Certificate" at bounding box center [592, 360] width 851 height 76
click at [283, 372] on div "PDF Certificate" at bounding box center [592, 383] width 851 height 29
click at [206, 369] on div "PDF Certificate" at bounding box center [592, 383] width 851 height 29
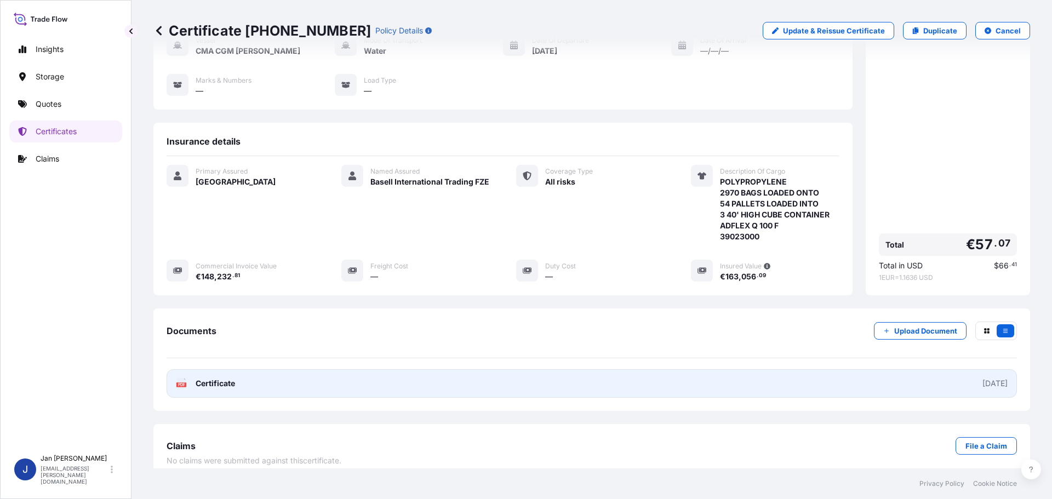
click at [215, 378] on span "Certificate" at bounding box center [215, 383] width 39 height 11
